Goal: Task Accomplishment & Management: Understand process/instructions

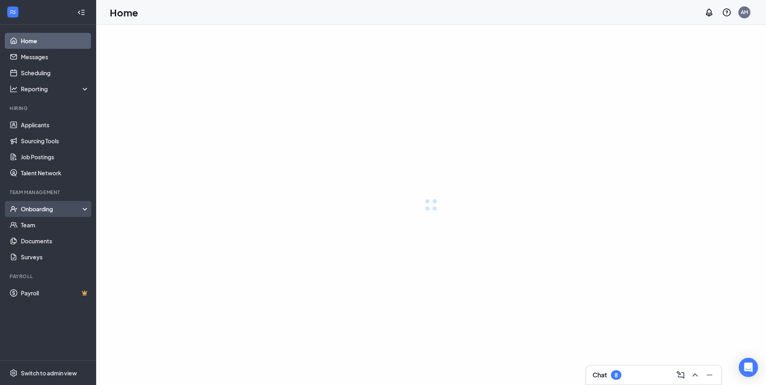
click at [52, 207] on div "Onboarding" at bounding box center [55, 209] width 69 height 8
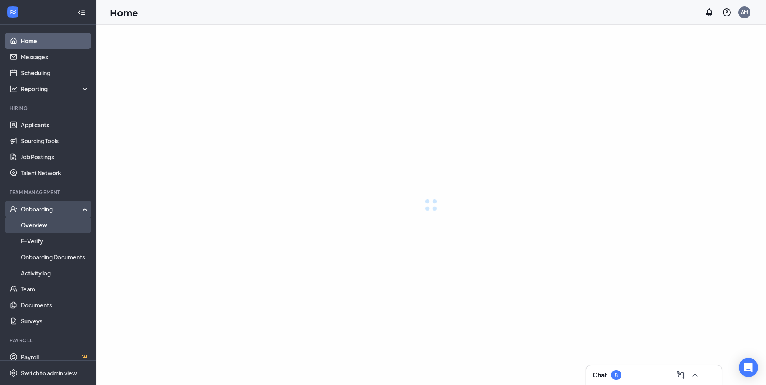
click at [51, 224] on link "Overview" at bounding box center [55, 225] width 68 height 16
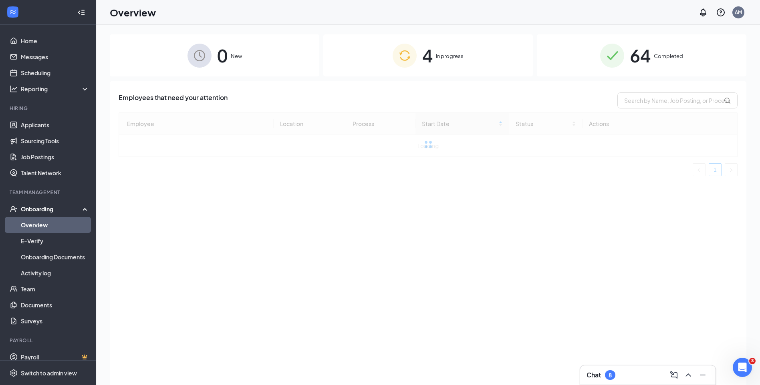
click at [443, 62] on div "4 In progress" at bounding box center [427, 55] width 209 height 42
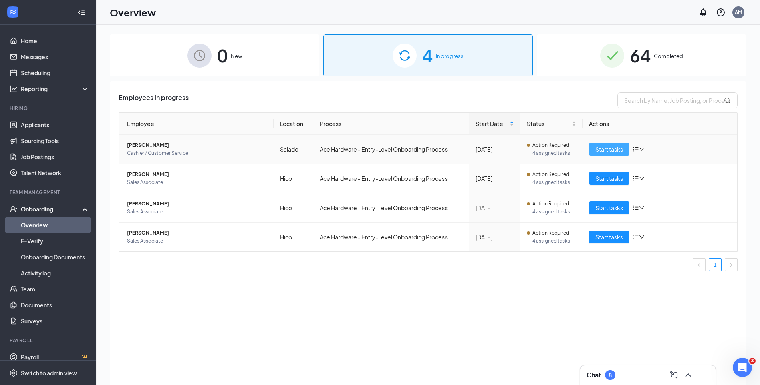
click at [621, 152] on span "Start tasks" at bounding box center [609, 149] width 28 height 9
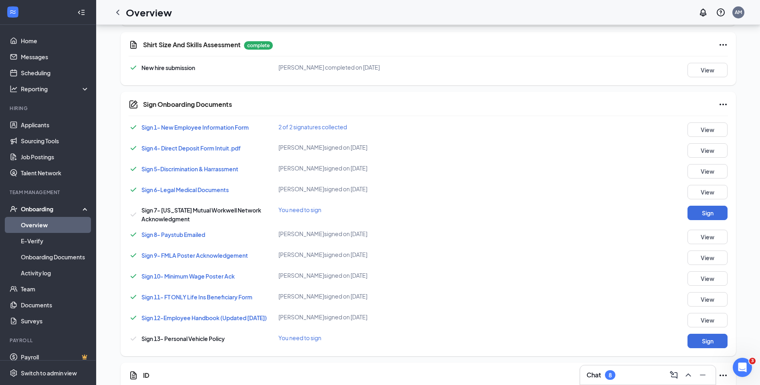
scroll to position [382, 0]
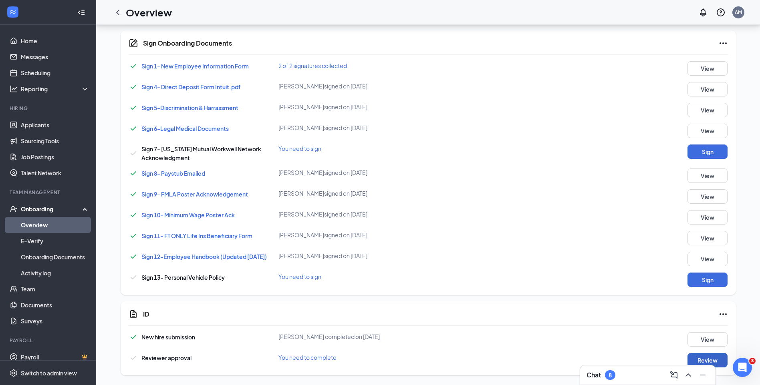
click at [720, 356] on button "Review" at bounding box center [707, 360] width 40 height 14
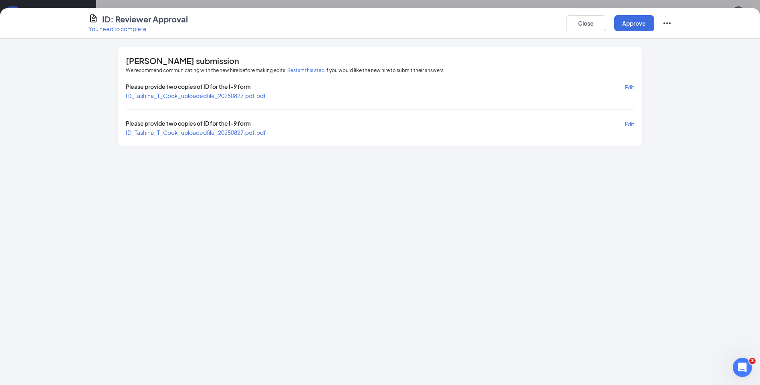
click at [198, 97] on span "ID_Tashina_T_Cook_uploadedfile_20250827.pdf.pdf" at bounding box center [196, 95] width 140 height 7
click at [214, 133] on span "ID_Tashina_T_Cook_uploadedfile_20250827.pdf.pdf" at bounding box center [196, 132] width 140 height 7
